Goal: Entertainment & Leisure: Browse casually

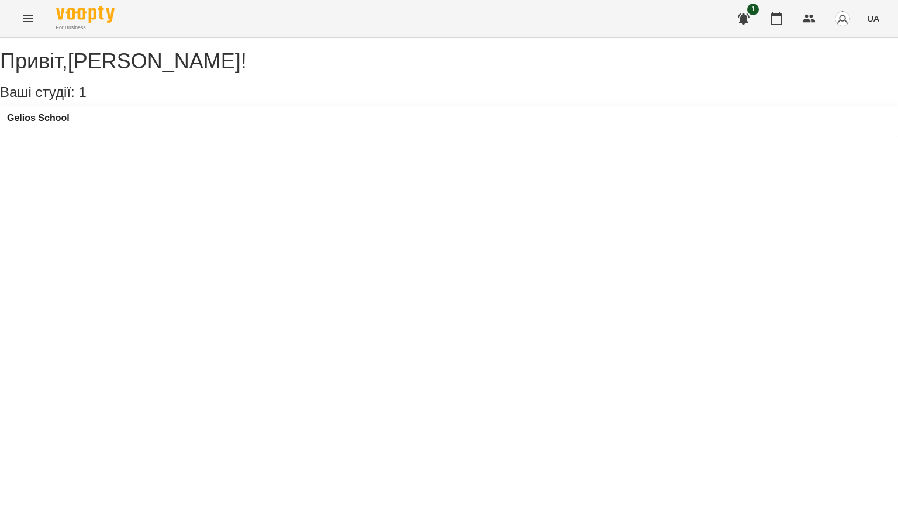
click at [18, 18] on button "Menu" at bounding box center [28, 19] width 28 height 28
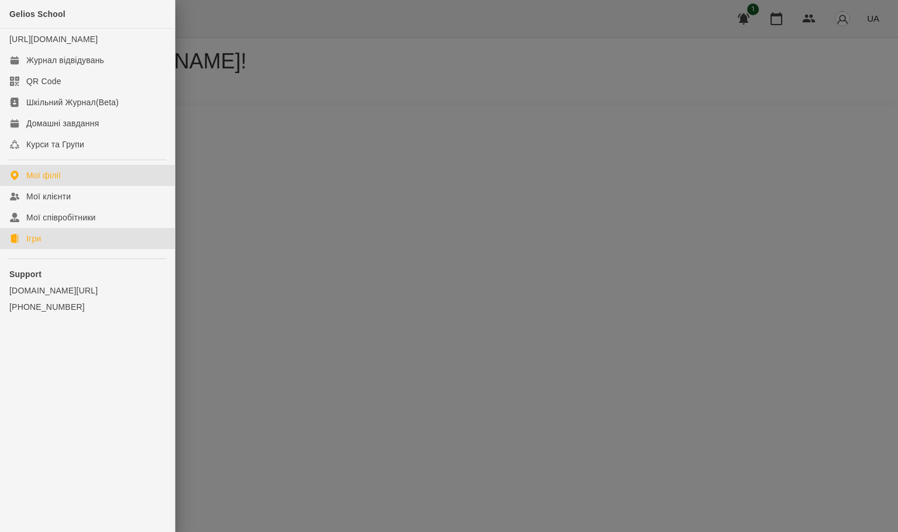
click at [53, 249] on link "Ігри" at bounding box center [87, 238] width 175 height 21
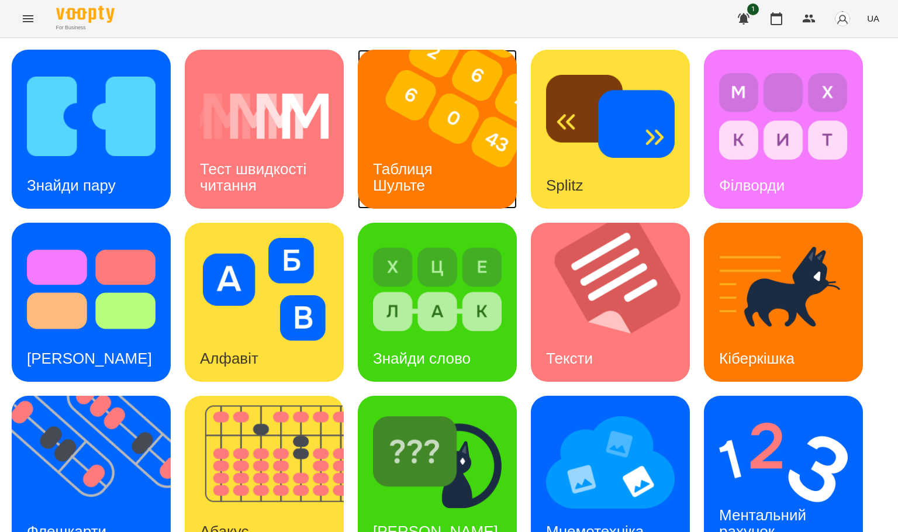
click at [430, 174] on h3 "Таблиця Шульте" at bounding box center [405, 176] width 64 height 33
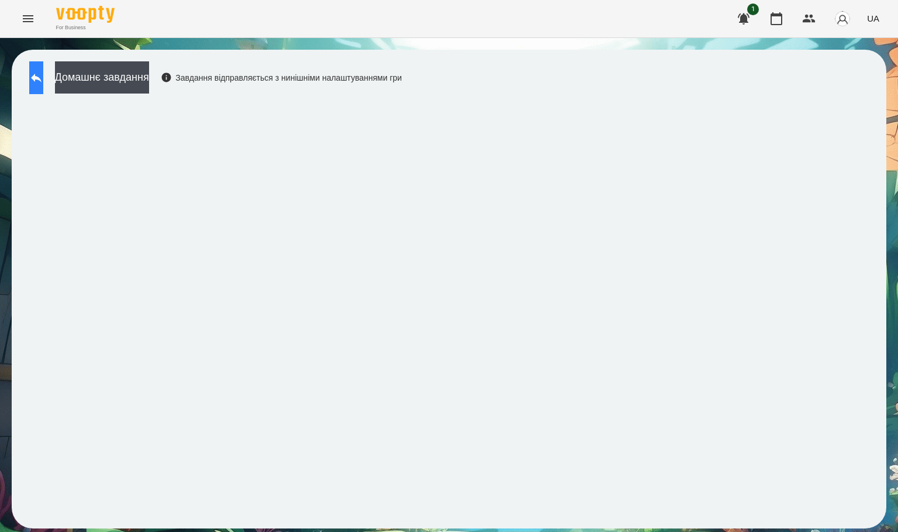
click at [42, 74] on icon at bounding box center [36, 78] width 14 height 14
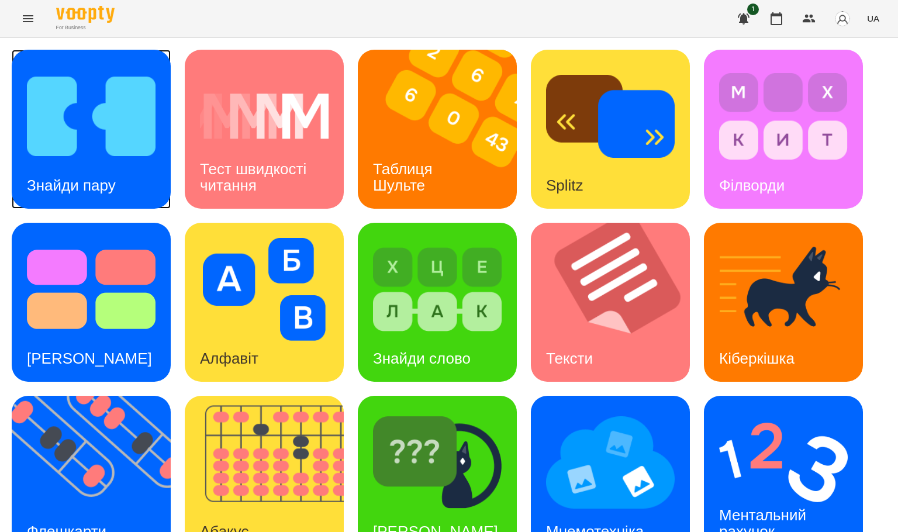
click at [86, 123] on img at bounding box center [91, 116] width 129 height 103
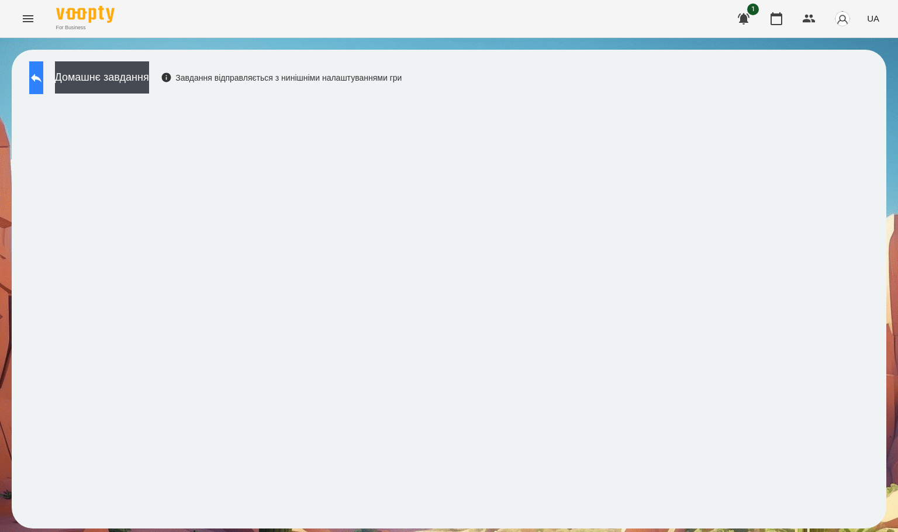
click at [43, 74] on icon at bounding box center [36, 78] width 14 height 14
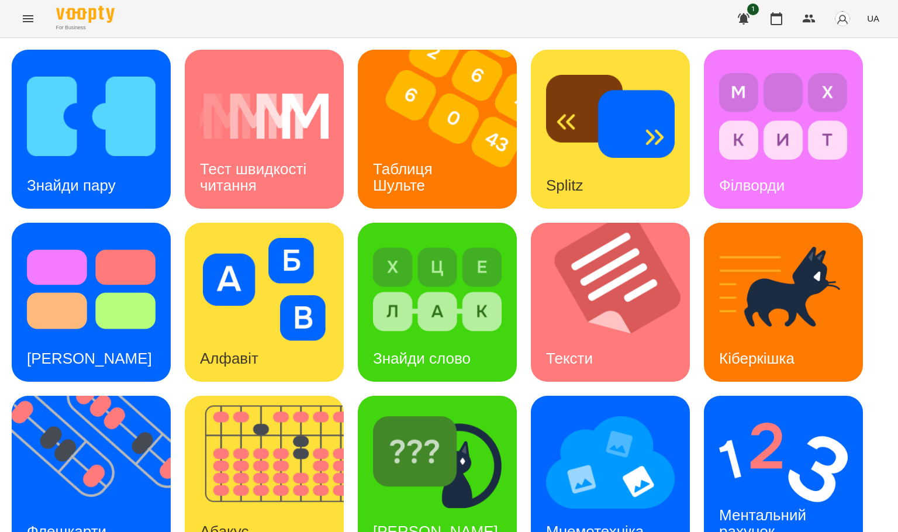
scroll to position [207, 0]
click at [598, 354] on div "Мнемотехніка" at bounding box center [595, 532] width 128 height 46
